Goal: Information Seeking & Learning: Learn about a topic

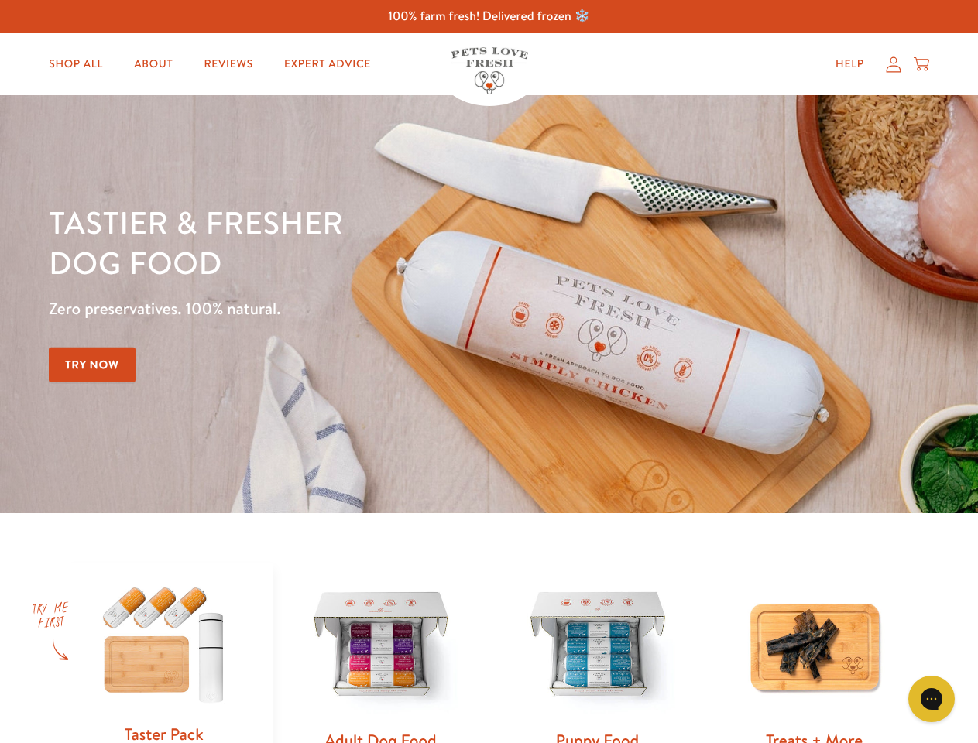
click at [489, 372] on div "Tastier & fresher dog food Zero preservatives. 100% natural. Try Now" at bounding box center [342, 304] width 587 height 204
click at [932, 699] on icon "Gorgias live chat" at bounding box center [931, 698] width 15 height 15
